Goal: Transaction & Acquisition: Purchase product/service

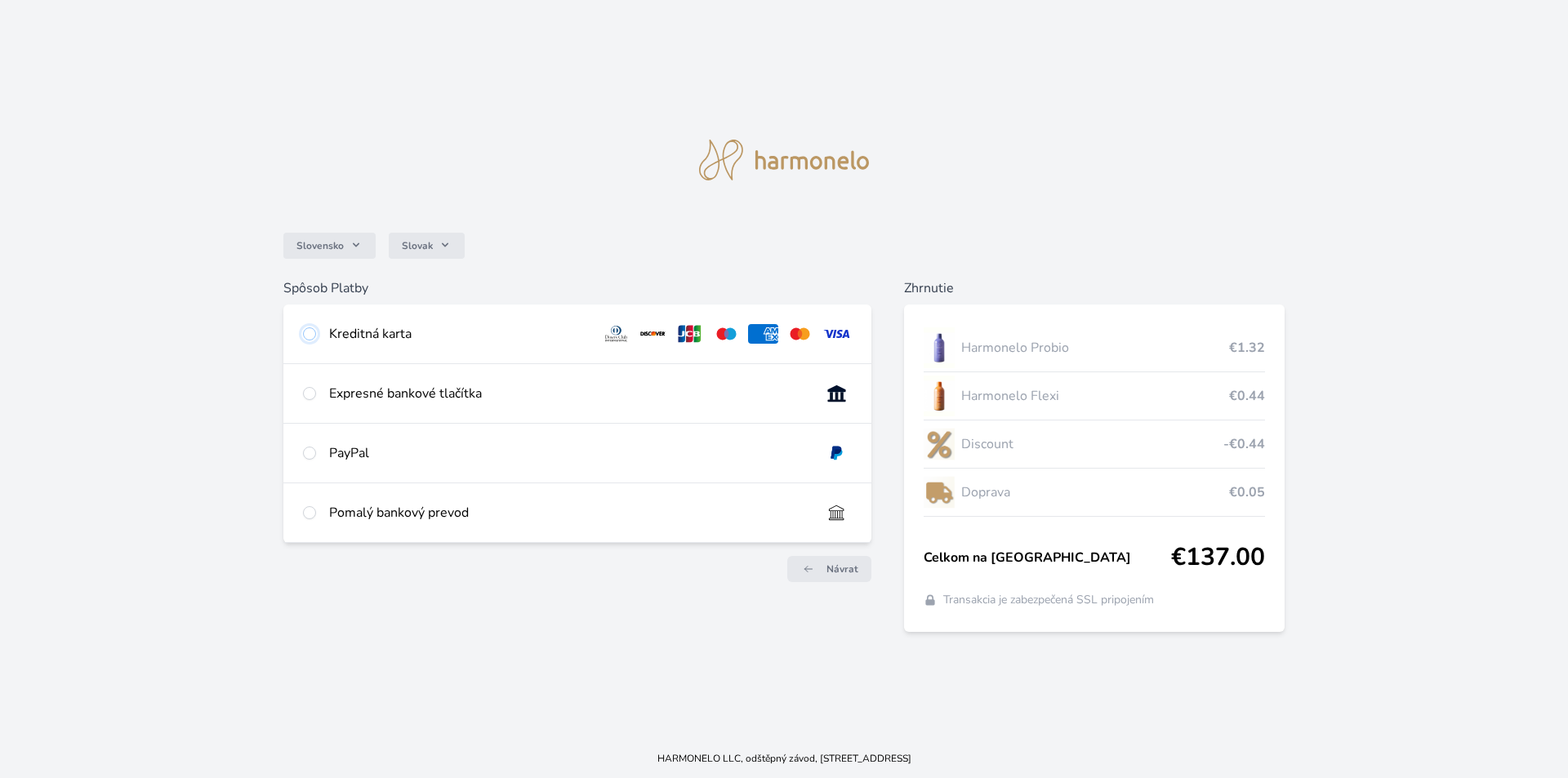
click at [307, 331] on input "radio" at bounding box center [309, 333] width 13 height 13
radio input "true"
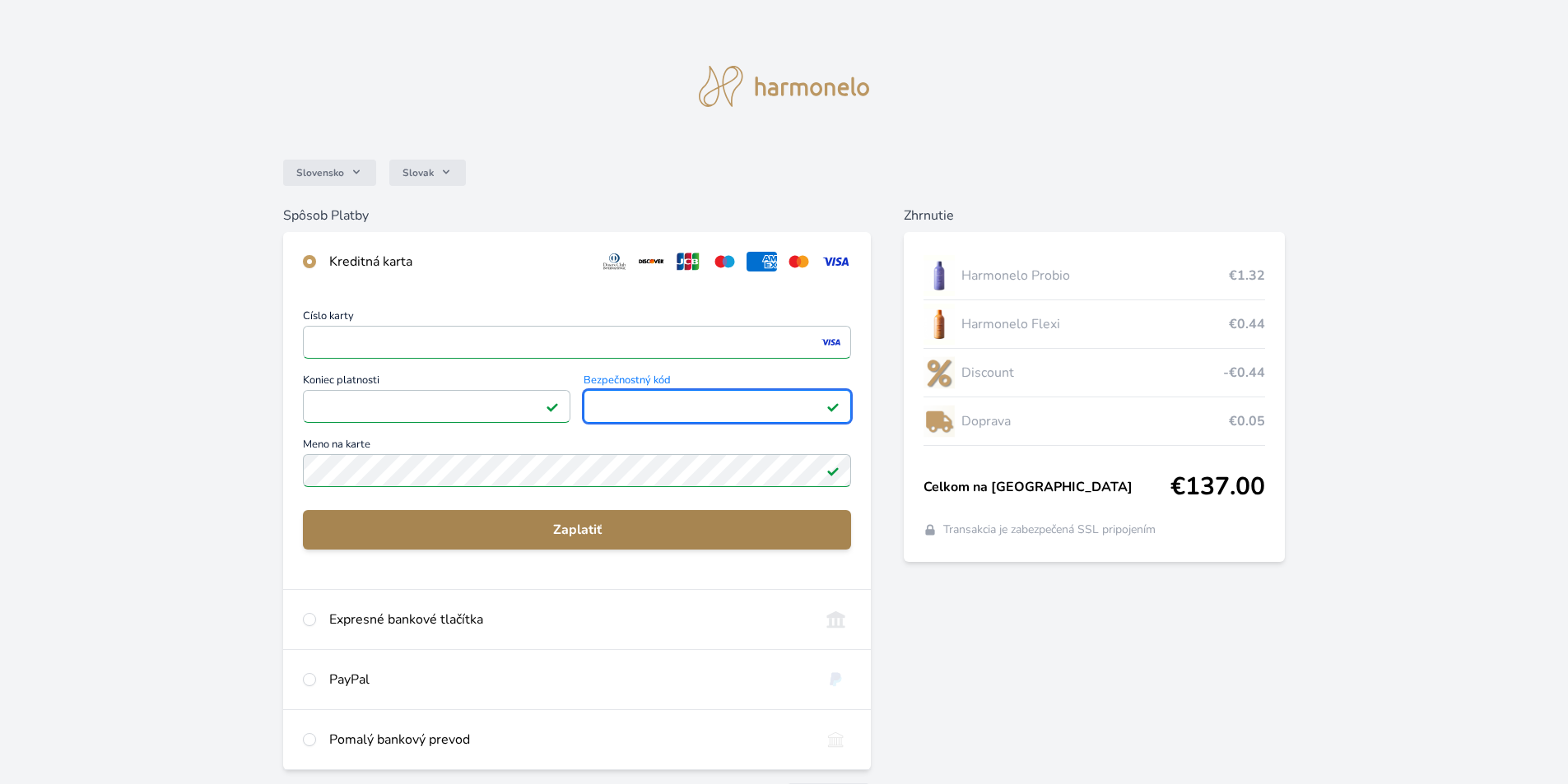
click at [601, 527] on span "Zaplatiť" at bounding box center [577, 529] width 522 height 20
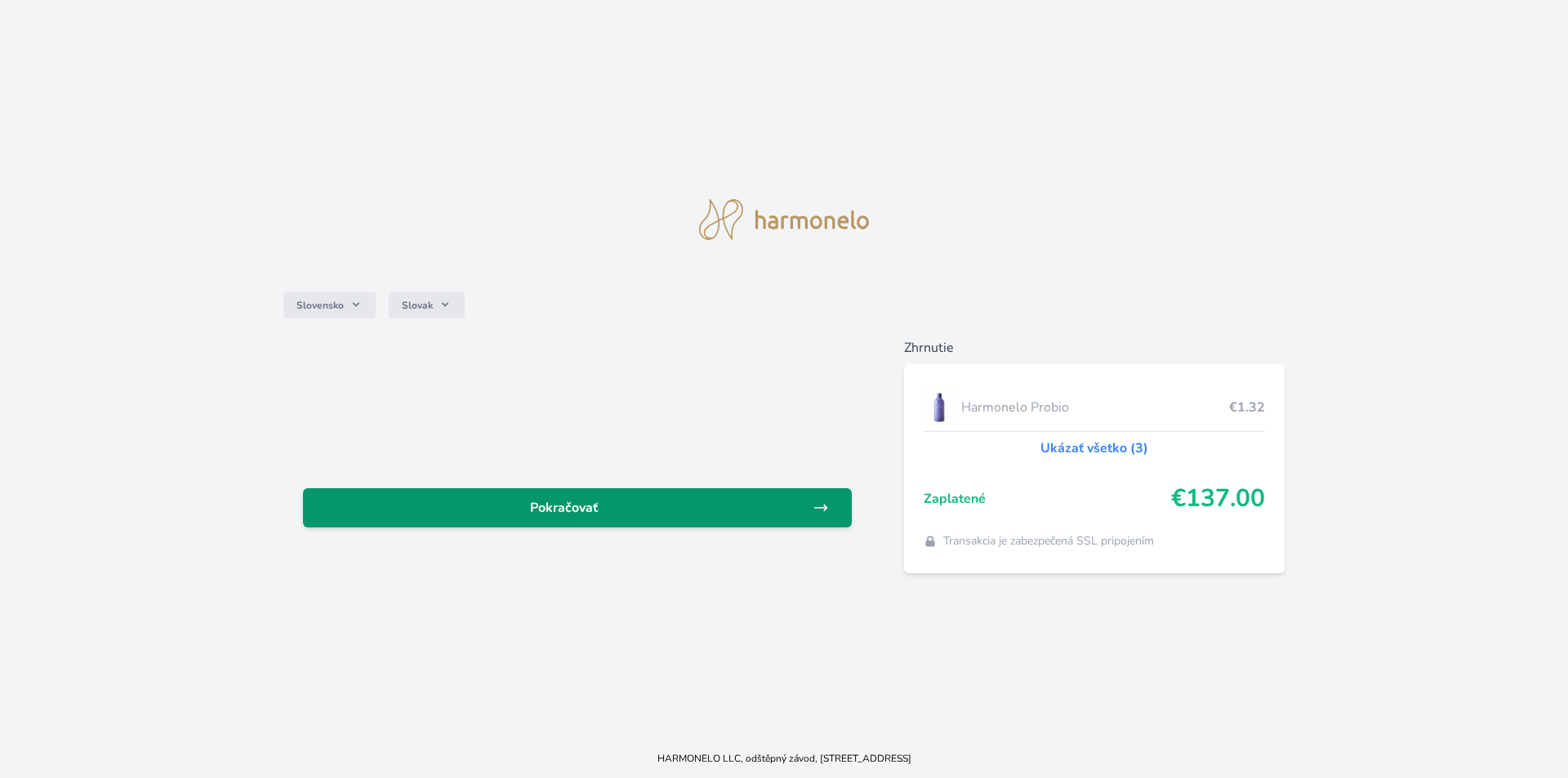
click at [582, 500] on span "Pokračovať" at bounding box center [564, 507] width 496 height 20
